Goal: Information Seeking & Learning: Learn about a topic

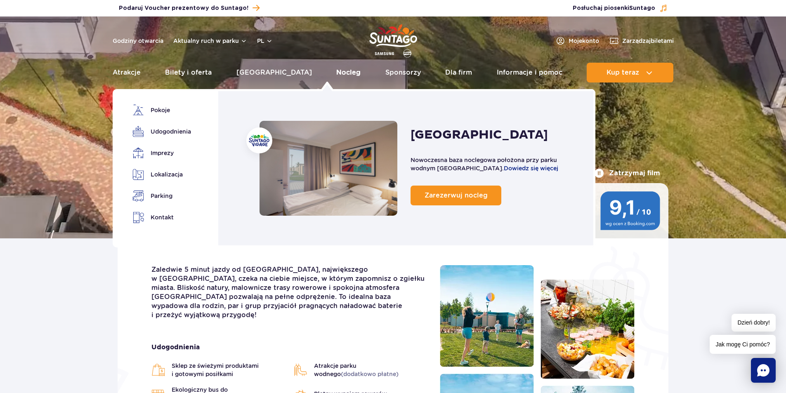
click at [336, 73] on link "Nocleg" at bounding box center [348, 73] width 24 height 20
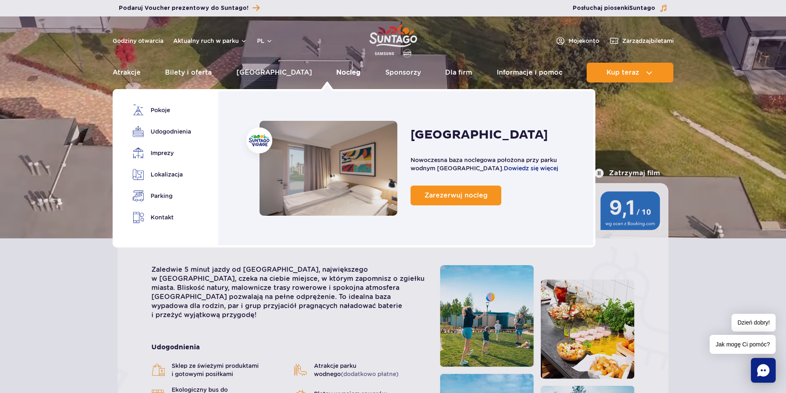
click at [336, 71] on link "Nocleg" at bounding box center [348, 73] width 24 height 20
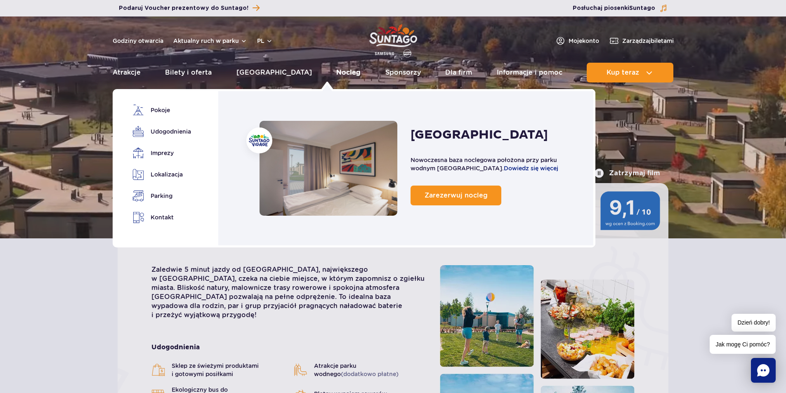
click at [336, 73] on link "Nocleg" at bounding box center [348, 73] width 24 height 20
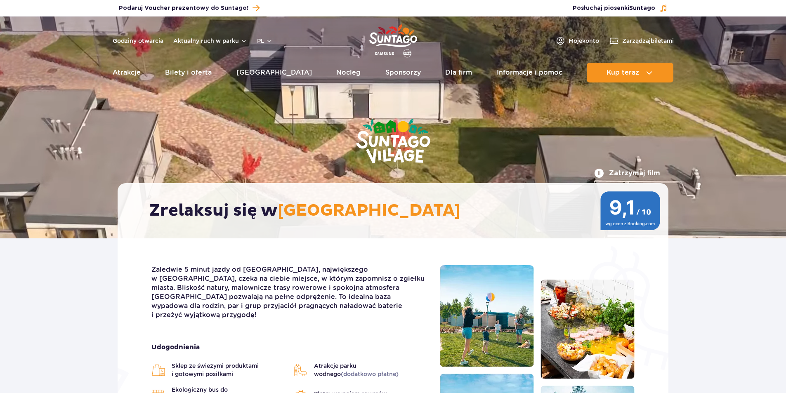
click at [336, 73] on link "Nocleg" at bounding box center [348, 73] width 24 height 20
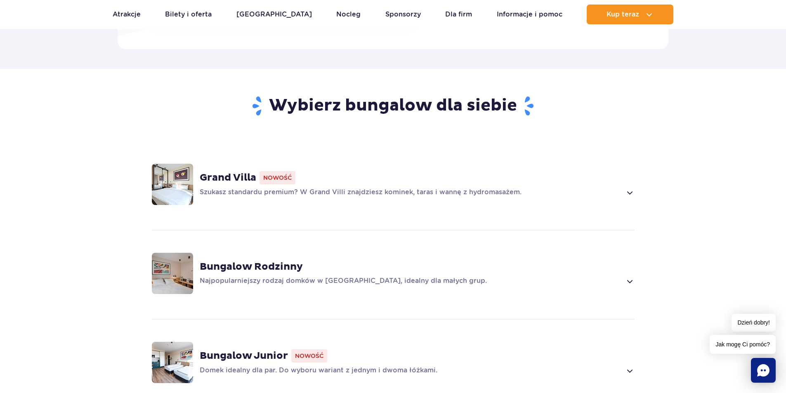
scroll to position [495, 0]
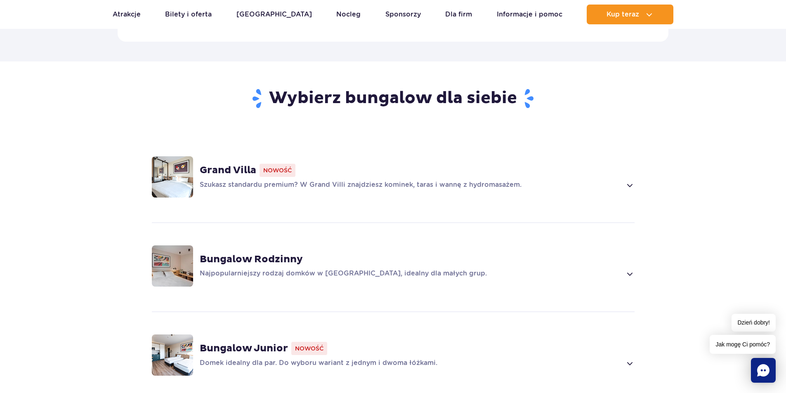
click at [627, 180] on span at bounding box center [629, 185] width 9 height 10
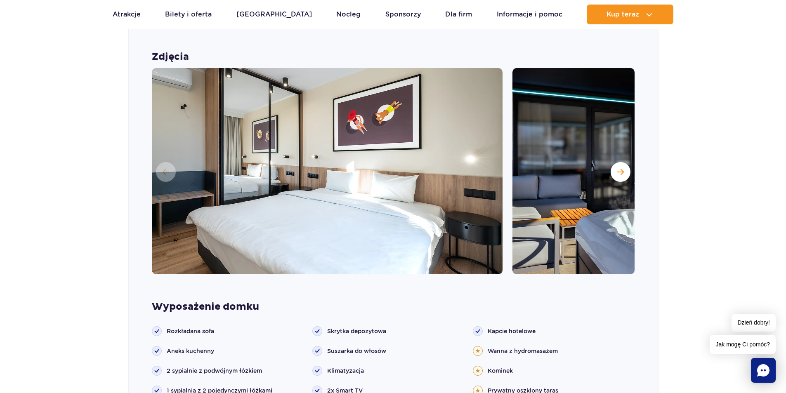
scroll to position [661, 0]
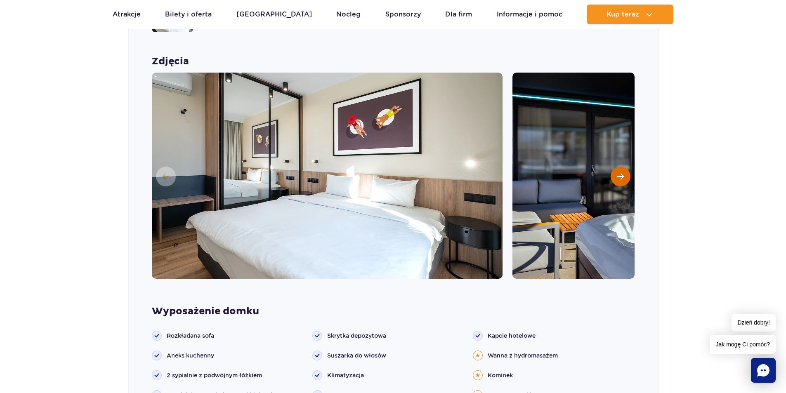
click at [622, 173] on span "Następny slajd" at bounding box center [620, 176] width 7 height 7
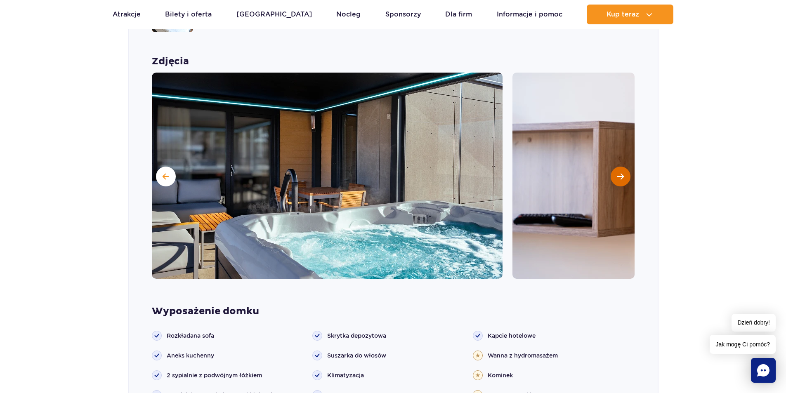
click at [621, 173] on span "Następny slajd" at bounding box center [620, 176] width 7 height 7
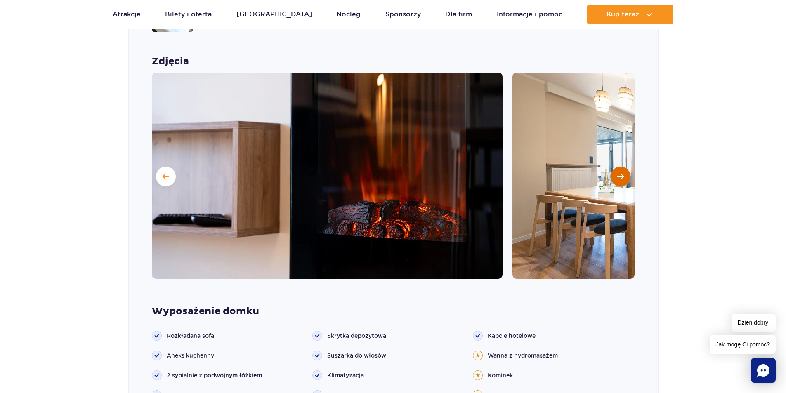
click at [621, 173] on span "Następny slajd" at bounding box center [620, 176] width 7 height 7
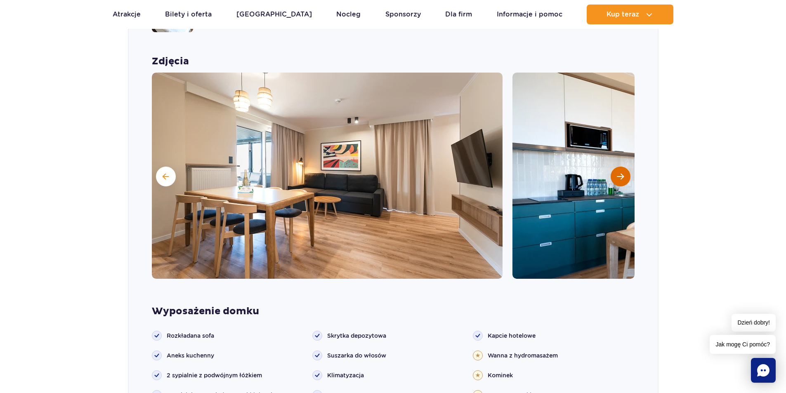
click at [621, 173] on span "Następny slajd" at bounding box center [620, 176] width 7 height 7
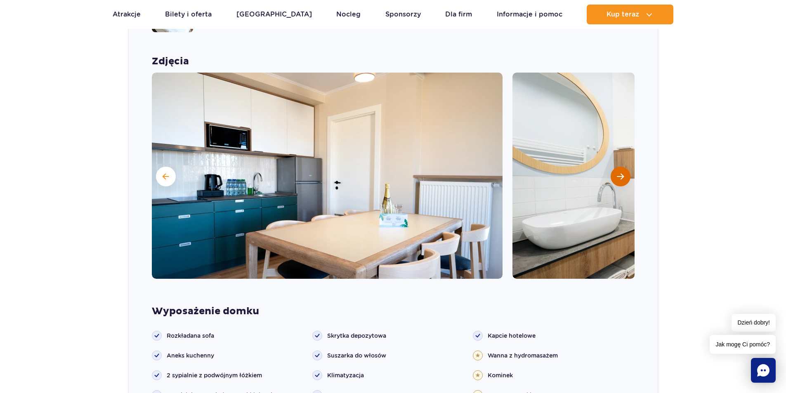
click at [621, 173] on span "Następny slajd" at bounding box center [620, 176] width 7 height 7
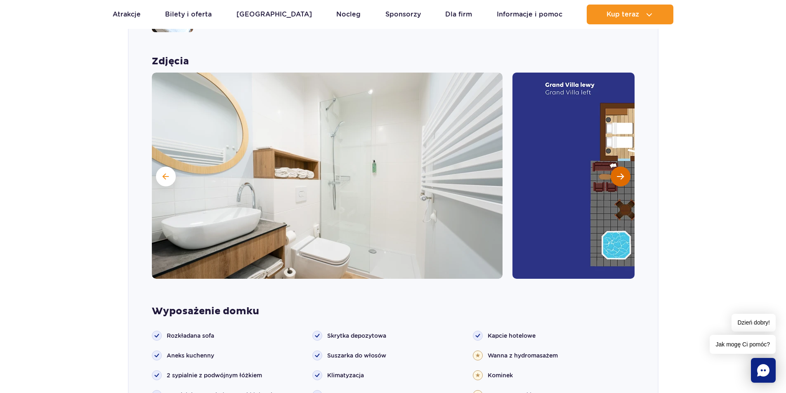
click at [621, 173] on span "Następny slajd" at bounding box center [620, 176] width 7 height 7
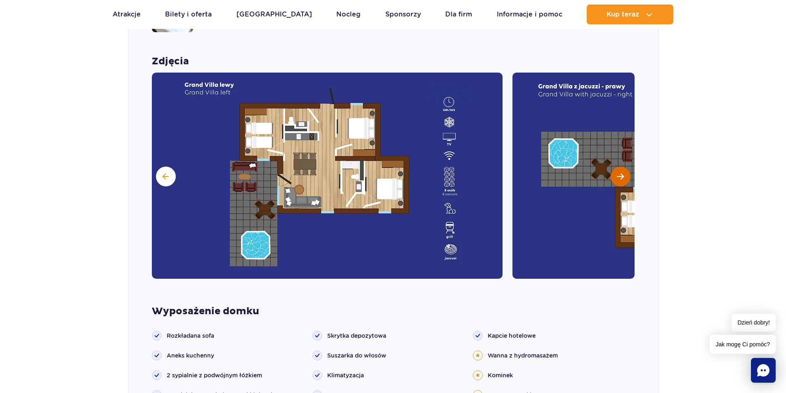
click at [621, 173] on span "Następny slajd" at bounding box center [620, 176] width 7 height 7
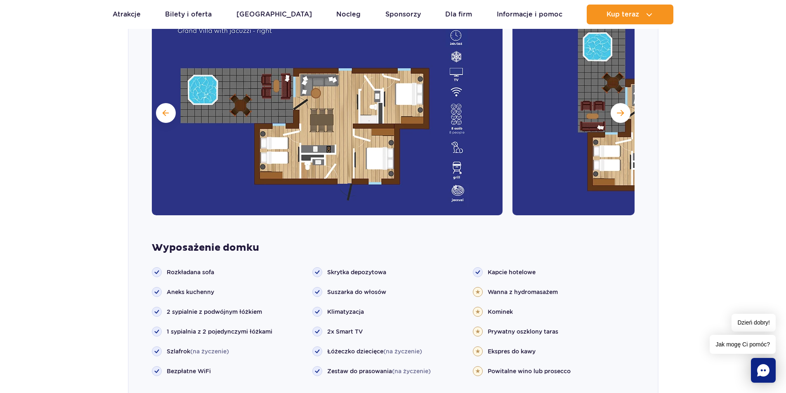
scroll to position [743, 0]
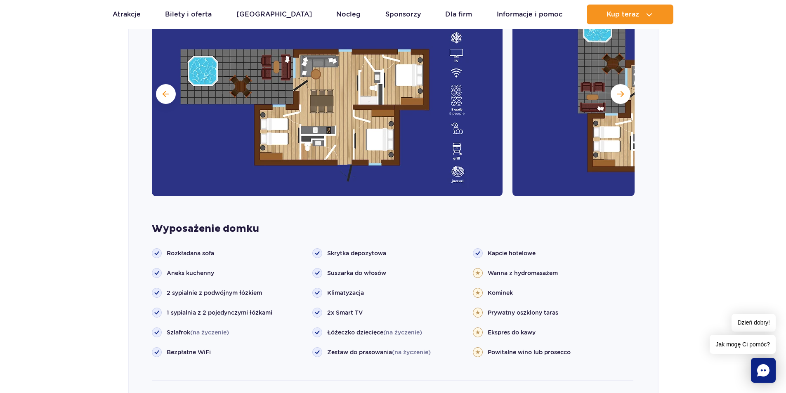
click at [479, 308] on circle at bounding box center [477, 312] width 9 height 9
drag, startPoint x: 568, startPoint y: 305, endPoint x: 482, endPoint y: 303, distance: 86.7
click at [482, 308] on li "Prywatny oszklony taras" at bounding box center [553, 313] width 161 height 10
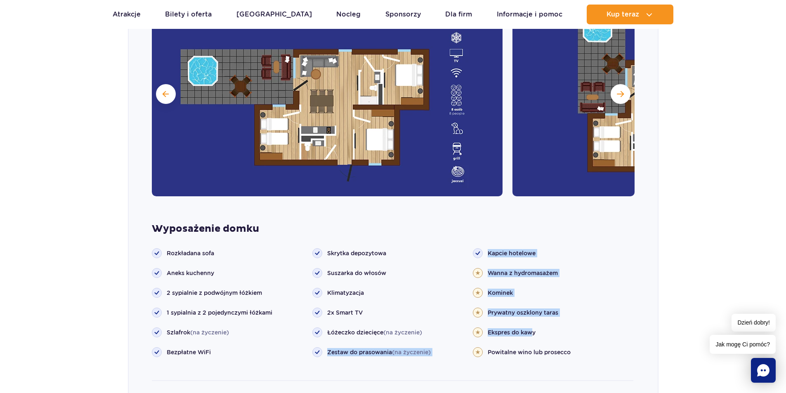
drag, startPoint x: 533, startPoint y: 320, endPoint x: 470, endPoint y: 320, distance: 62.7
click at [470, 320] on ul "Rozkładana sofa Aneks kuchenny Szlafrok (na życzenie)" at bounding box center [393, 314] width 482 height 133
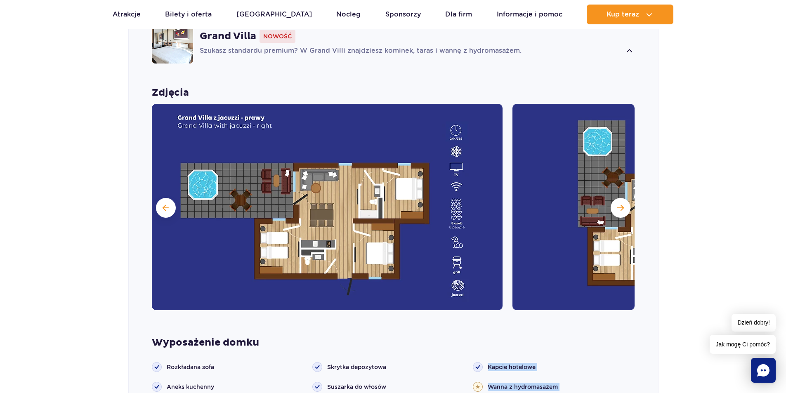
scroll to position [619, 0]
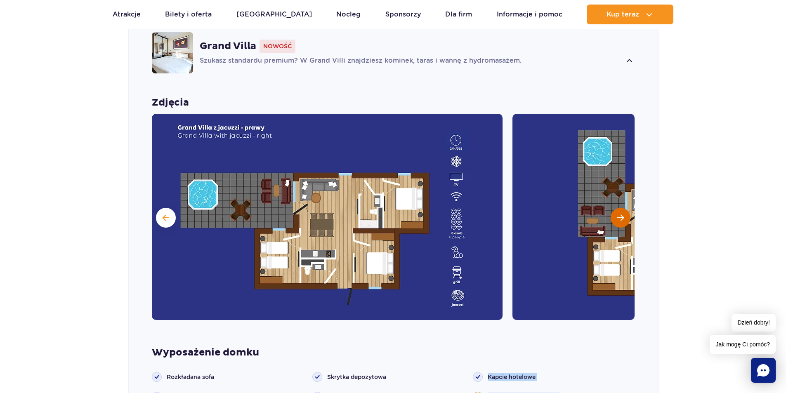
click at [622, 214] on span "Następny slajd" at bounding box center [620, 217] width 7 height 7
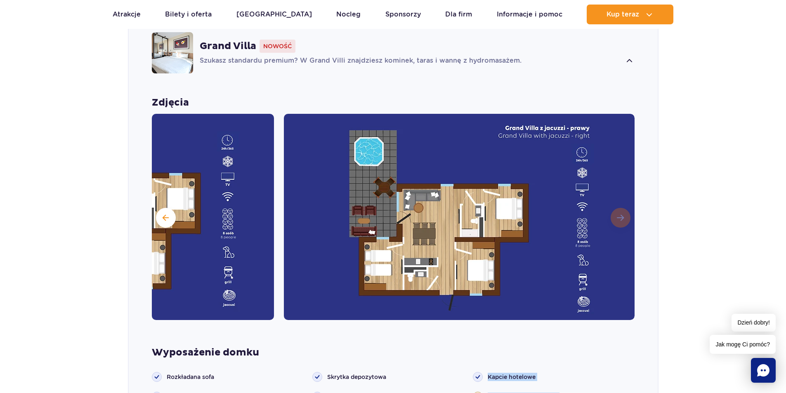
click at [622, 203] on img at bounding box center [459, 217] width 351 height 206
click at [167, 97] on strong "Zdjęcia" at bounding box center [393, 103] width 483 height 12
click at [163, 208] on button at bounding box center [166, 218] width 20 height 20
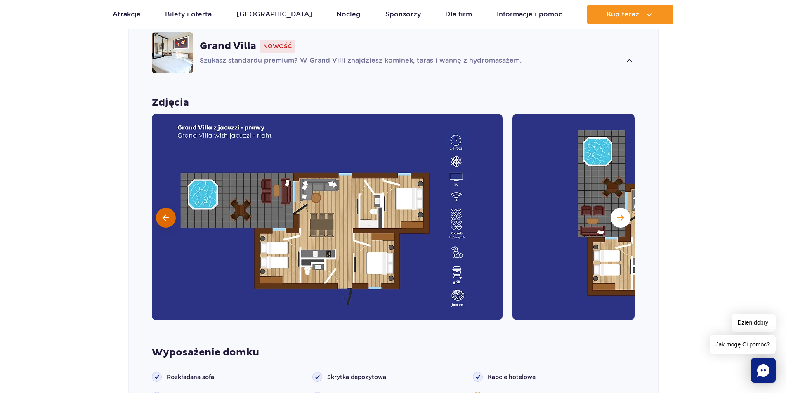
click at [162, 208] on button at bounding box center [166, 218] width 20 height 20
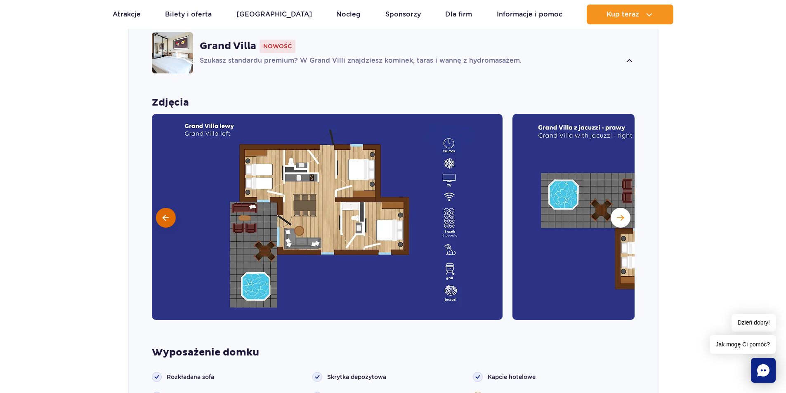
click at [162, 208] on button at bounding box center [166, 218] width 20 height 20
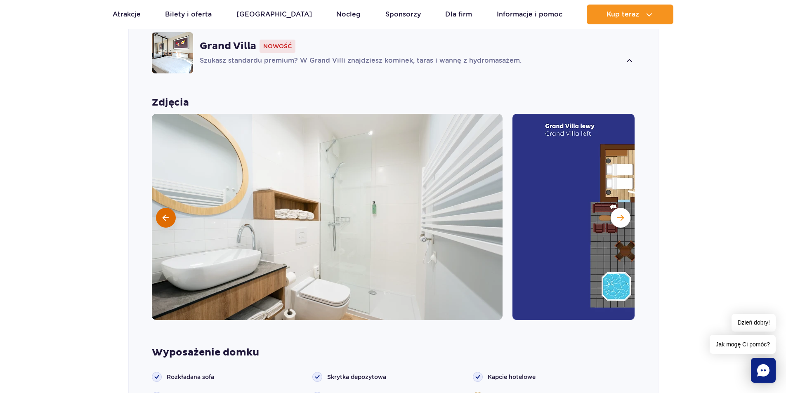
click at [162, 208] on button at bounding box center [166, 218] width 20 height 20
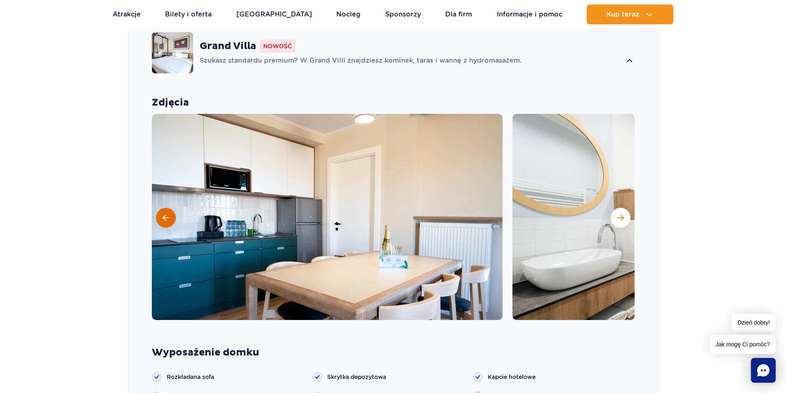
click at [162, 208] on button at bounding box center [166, 218] width 20 height 20
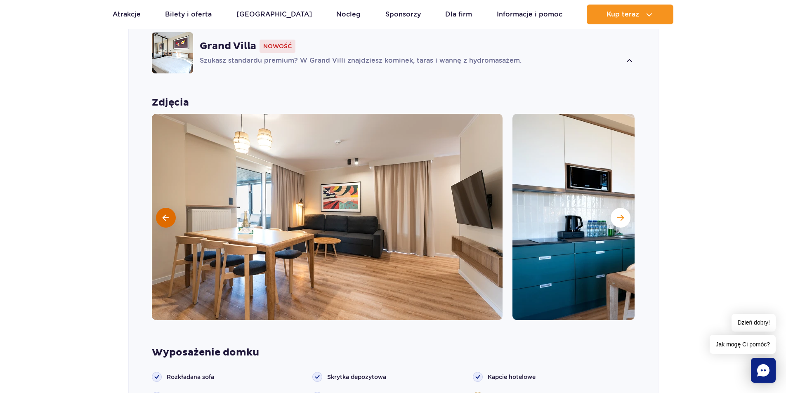
click at [162, 208] on button at bounding box center [166, 218] width 20 height 20
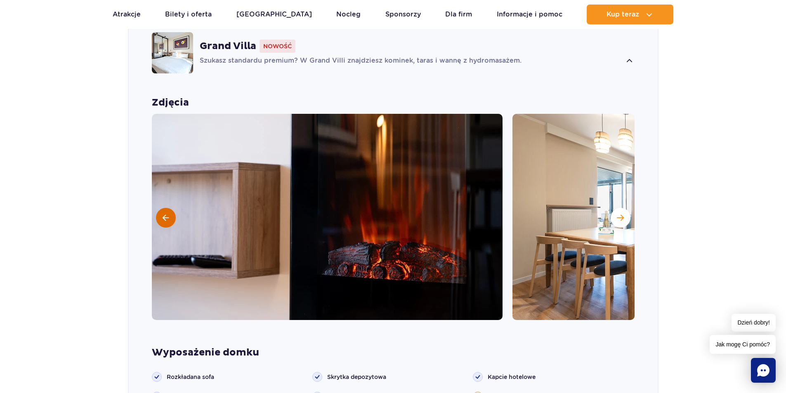
click at [162, 208] on button at bounding box center [166, 218] width 20 height 20
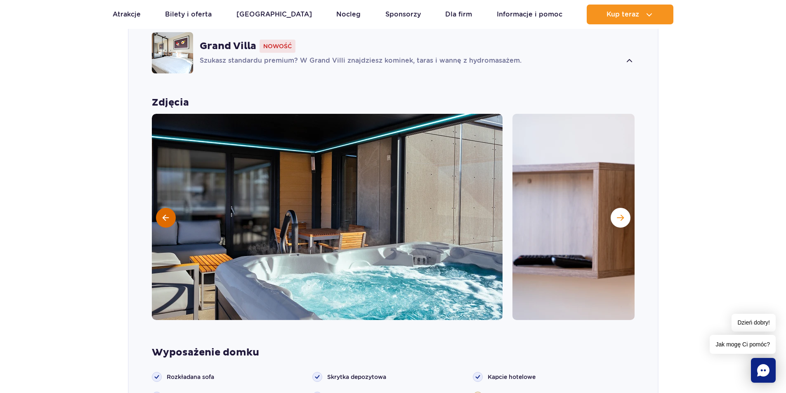
click at [162, 208] on button at bounding box center [166, 218] width 20 height 20
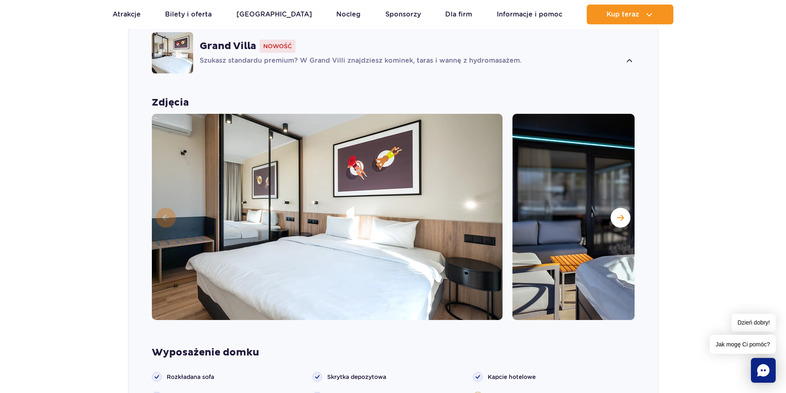
click at [162, 205] on img at bounding box center [327, 217] width 351 height 206
click at [163, 204] on img at bounding box center [327, 217] width 351 height 206
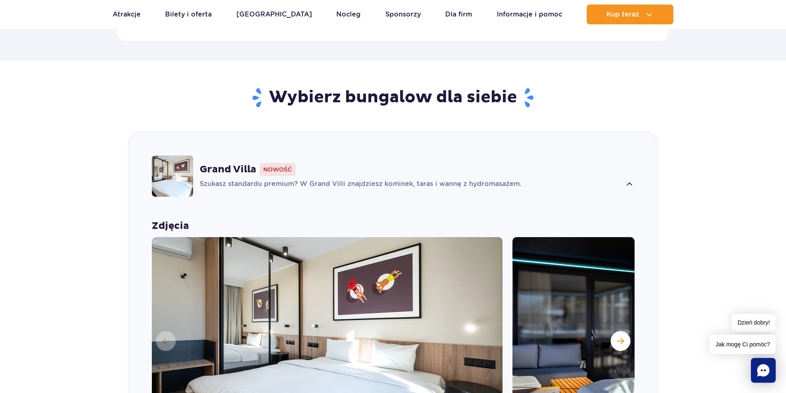
scroll to position [496, 0]
click at [622, 338] on span "Następny slajd" at bounding box center [620, 341] width 7 height 7
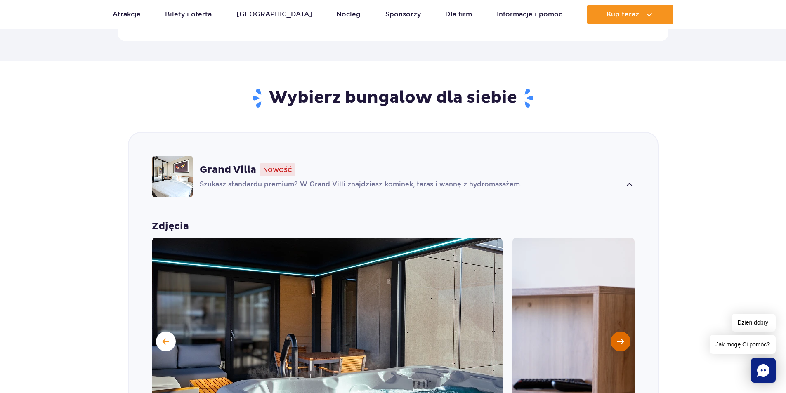
click at [622, 338] on span "Następny slajd" at bounding box center [620, 341] width 7 height 7
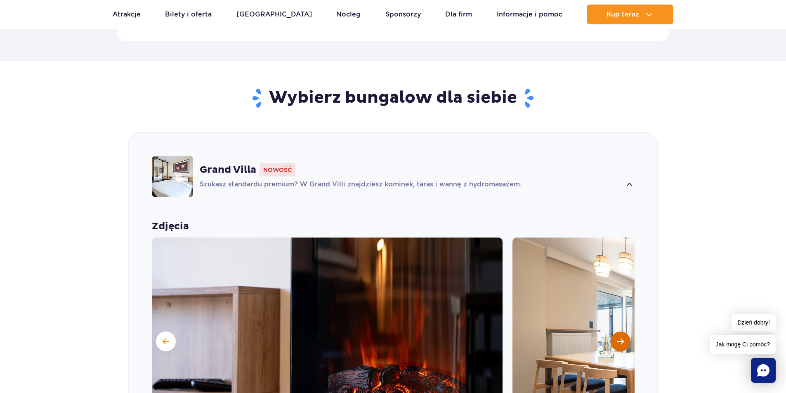
click at [622, 338] on span "Następny slajd" at bounding box center [620, 341] width 7 height 7
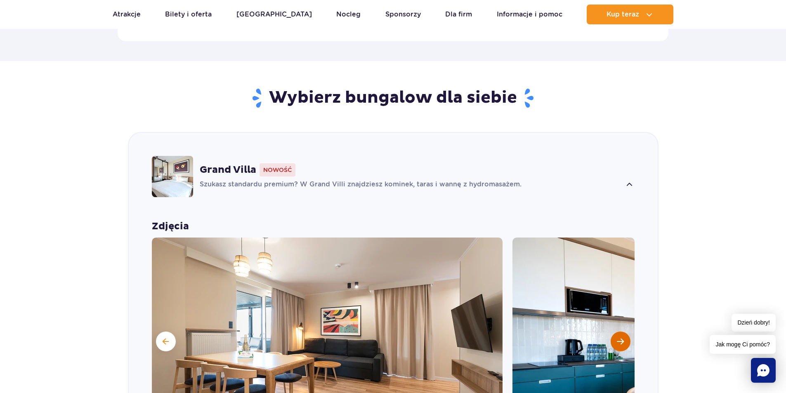
click at [622, 338] on span "Następny slajd" at bounding box center [620, 341] width 7 height 7
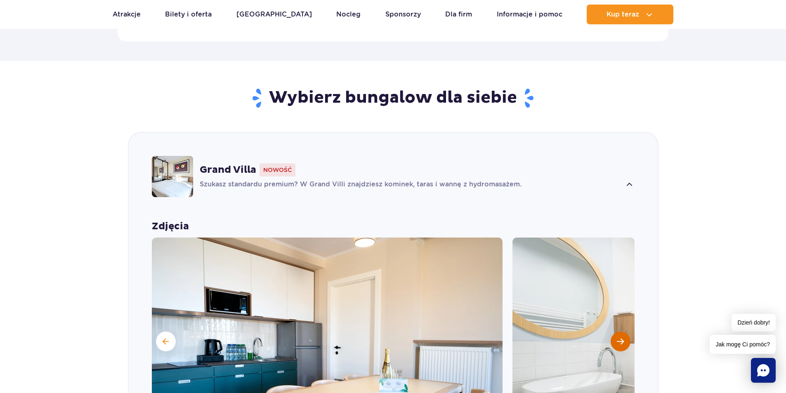
click at [622, 338] on span "Następny slajd" at bounding box center [620, 341] width 7 height 7
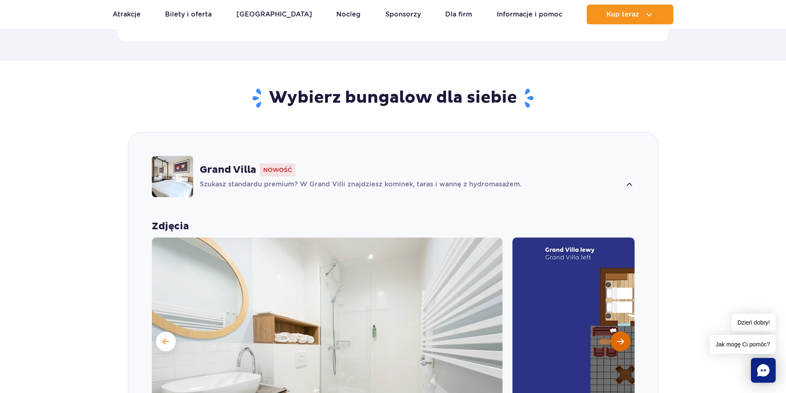
click at [622, 338] on span "Następny slajd" at bounding box center [620, 341] width 7 height 7
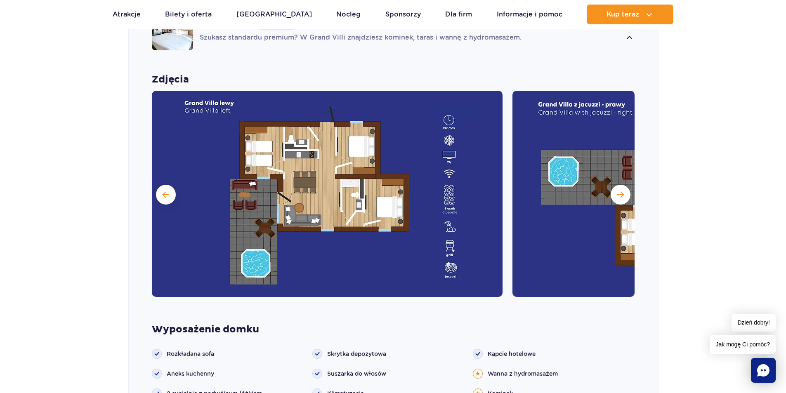
scroll to position [661, 0]
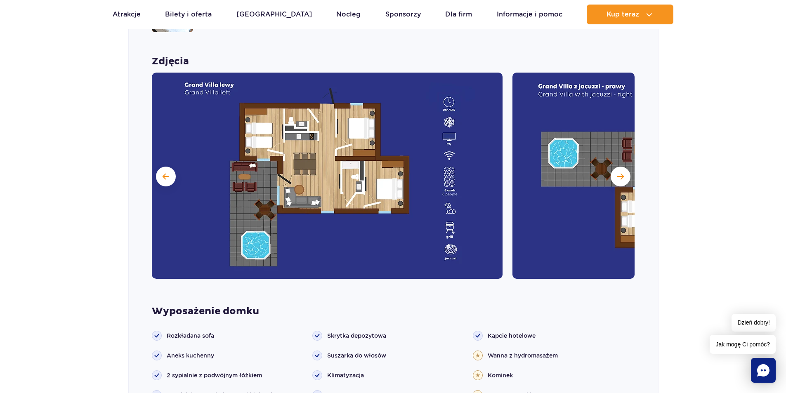
click at [614, 282] on div "Zdjęcia" at bounding box center [393, 280] width 529 height 451
click at [619, 173] on span "Następny slajd" at bounding box center [620, 176] width 7 height 7
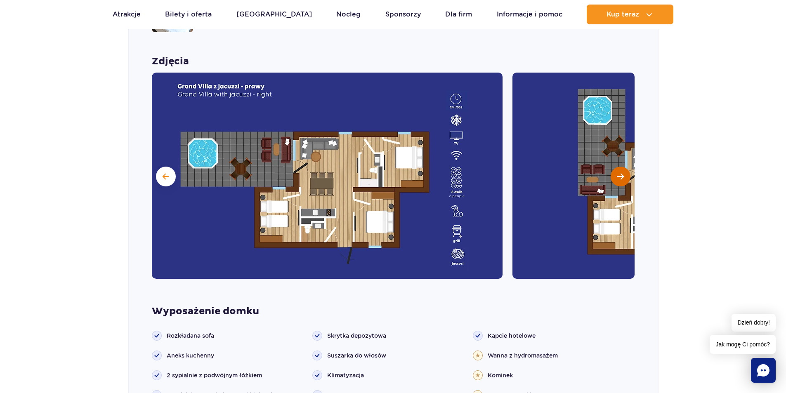
click at [619, 173] on span "Następny slajd" at bounding box center [620, 176] width 7 height 7
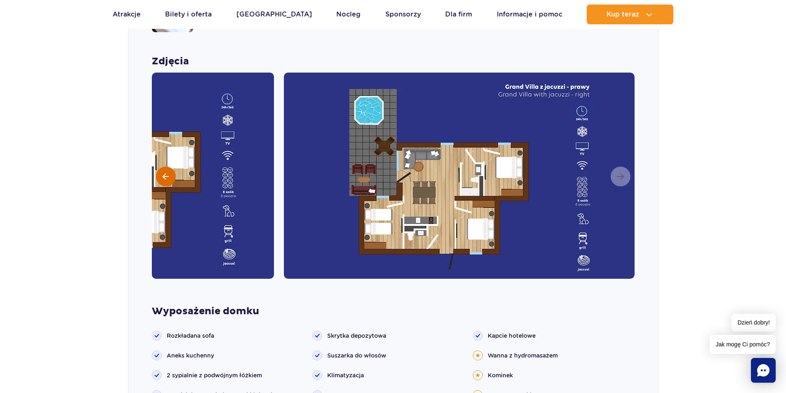
click at [163, 173] on span at bounding box center [166, 176] width 6 height 7
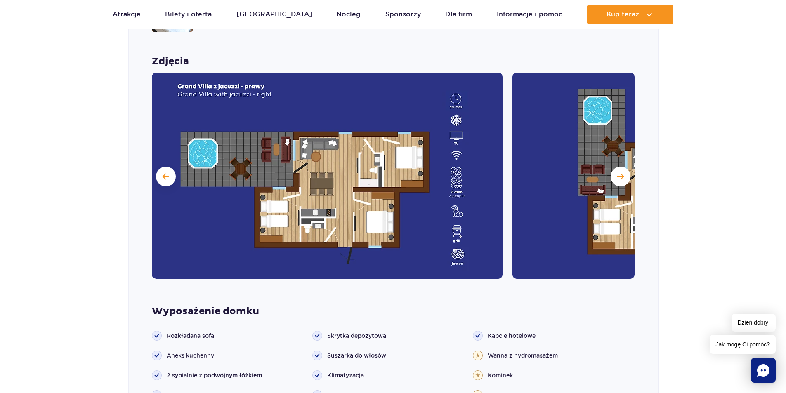
click at [706, 206] on section "Wybierz bungalow dla siebie Grand Villa Nowość Szukasz standardu premium? W Gra…" at bounding box center [393, 329] width 786 height 867
drag, startPoint x: 83, startPoint y: 238, endPoint x: 150, endPoint y: 131, distance: 126.5
click at [84, 238] on section "Wybierz bungalow dla siebie Grand Villa Nowość Szukasz standardu premium? W Gra…" at bounding box center [393, 329] width 786 height 867
click at [623, 173] on span "Następny slajd" at bounding box center [620, 176] width 7 height 7
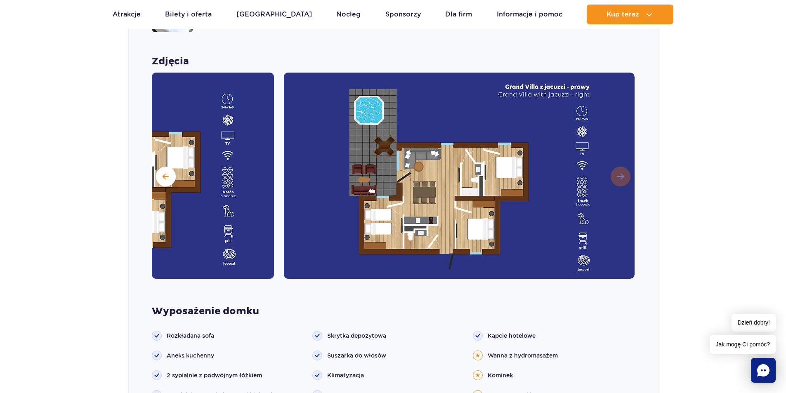
click at [623, 161] on img at bounding box center [459, 176] width 351 height 206
click at [170, 167] on button at bounding box center [166, 177] width 20 height 20
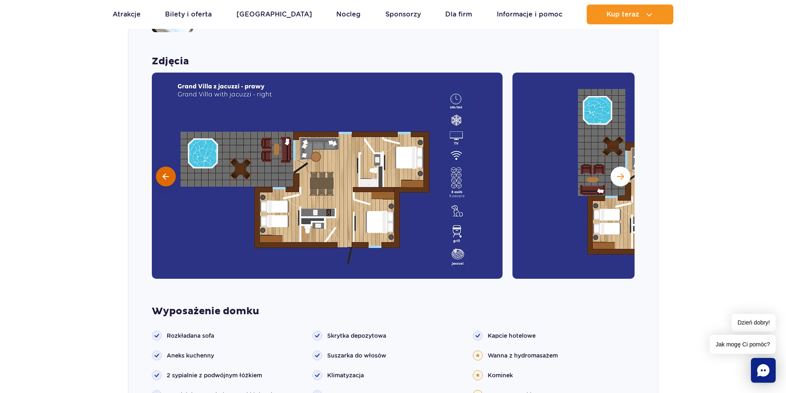
click at [170, 167] on button at bounding box center [166, 177] width 20 height 20
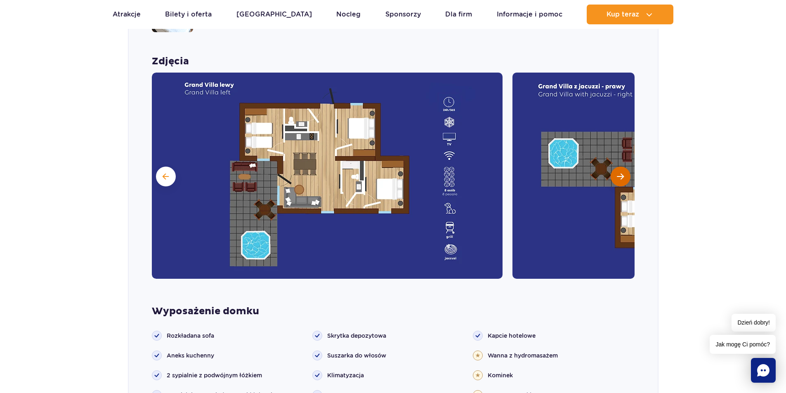
click at [617, 173] on span "Następny slajd" at bounding box center [620, 176] width 7 height 7
click at [618, 173] on span "Następny slajd" at bounding box center [620, 176] width 7 height 7
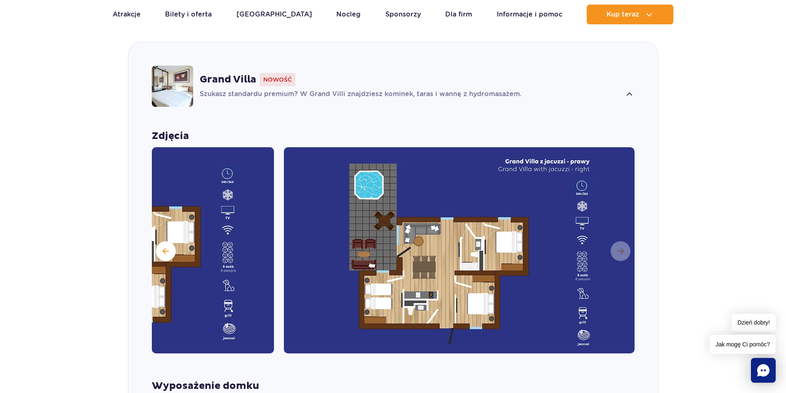
scroll to position [537, 0]
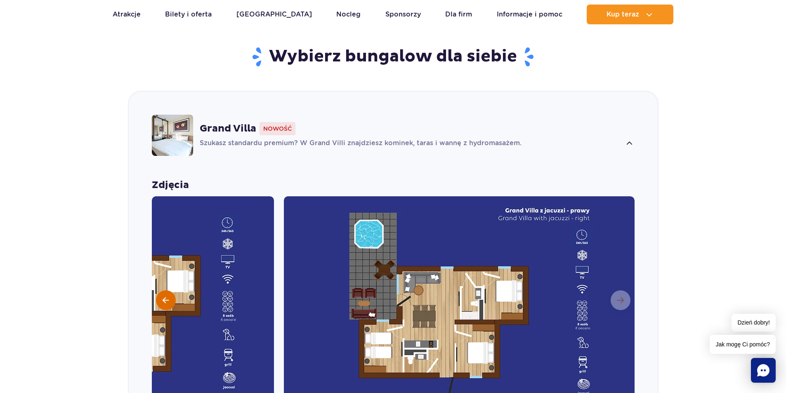
click at [165, 297] on span at bounding box center [166, 300] width 6 height 7
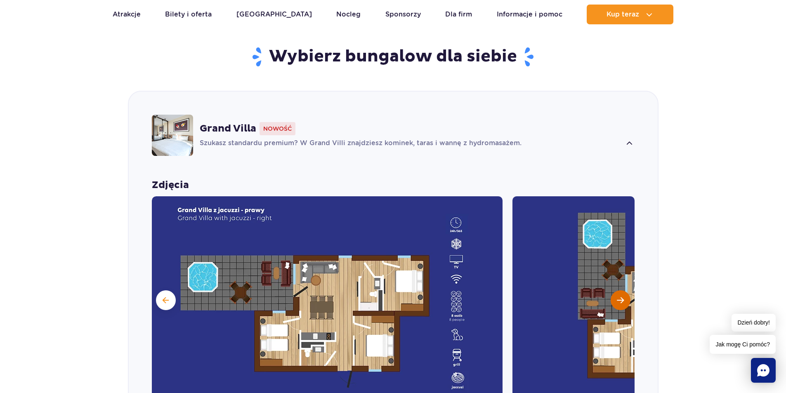
click at [619, 297] on span "Następny slajd" at bounding box center [620, 300] width 7 height 7
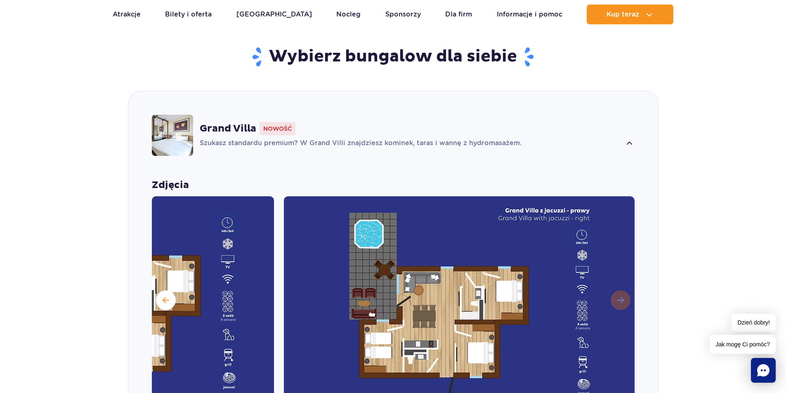
click at [619, 289] on img at bounding box center [459, 299] width 351 height 206
